Goal: Find specific page/section: Find specific page/section

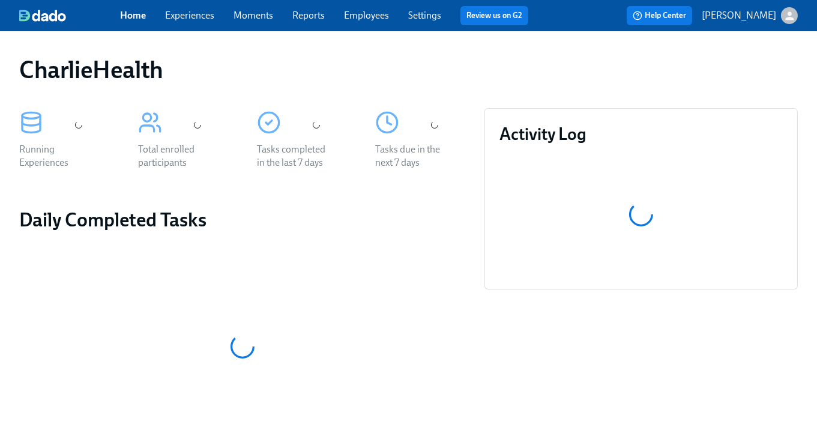
click at [193, 21] on span "Experiences" at bounding box center [189, 15] width 49 height 13
click at [189, 14] on link "Experiences" at bounding box center [189, 15] width 49 height 11
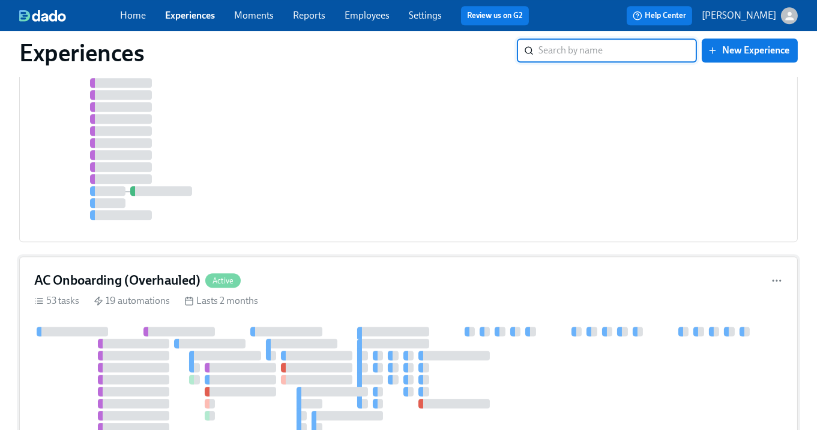
scroll to position [5575, 0]
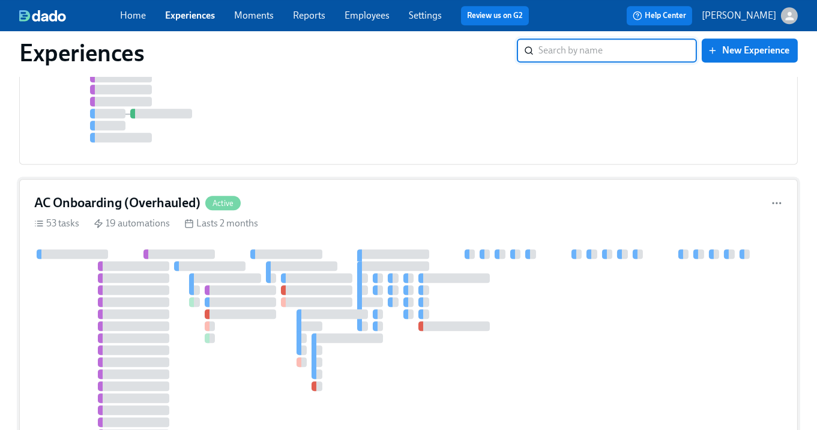
click at [262, 309] on div at bounding box center [240, 314] width 71 height 10
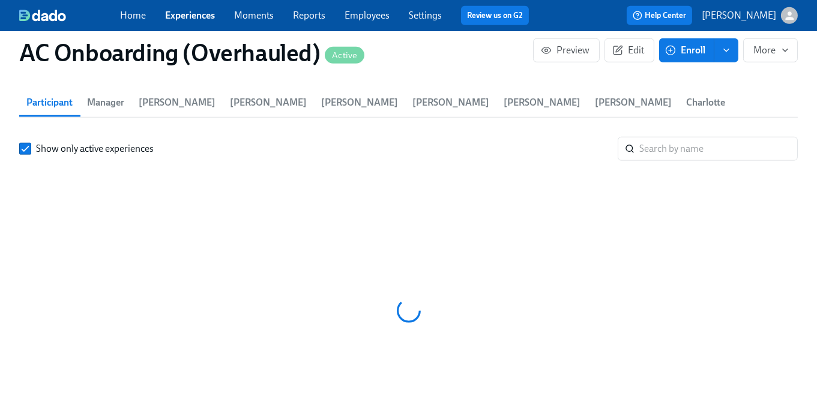
scroll to position [1514, 0]
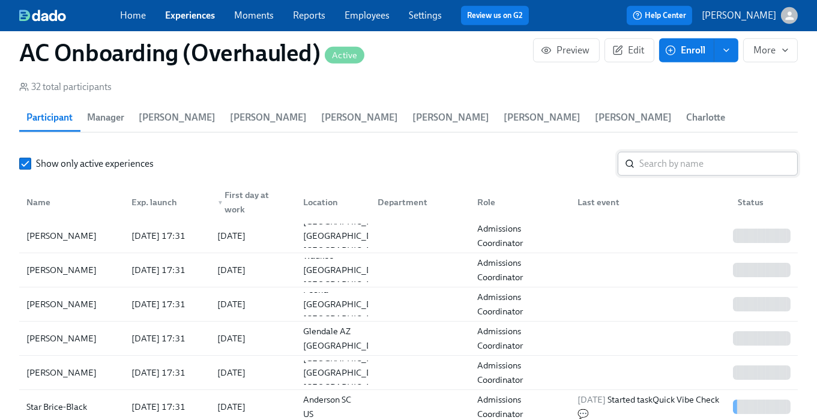
click at [663, 152] on input "search" at bounding box center [718, 164] width 158 height 24
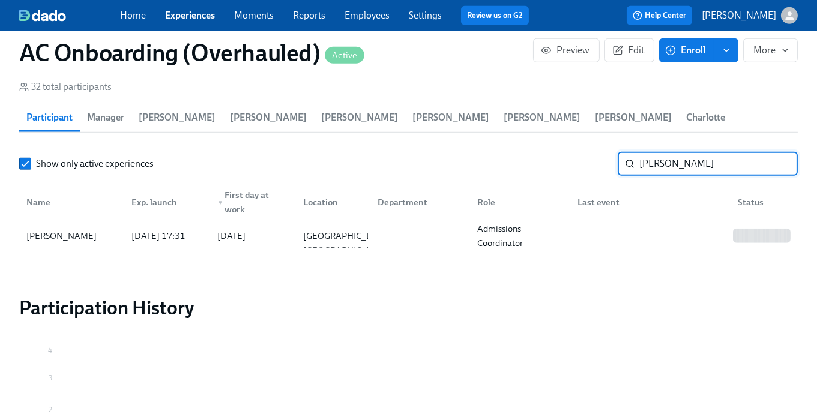
type input "[PERSON_NAME]"
